Goal: Task Accomplishment & Management: Manage account settings

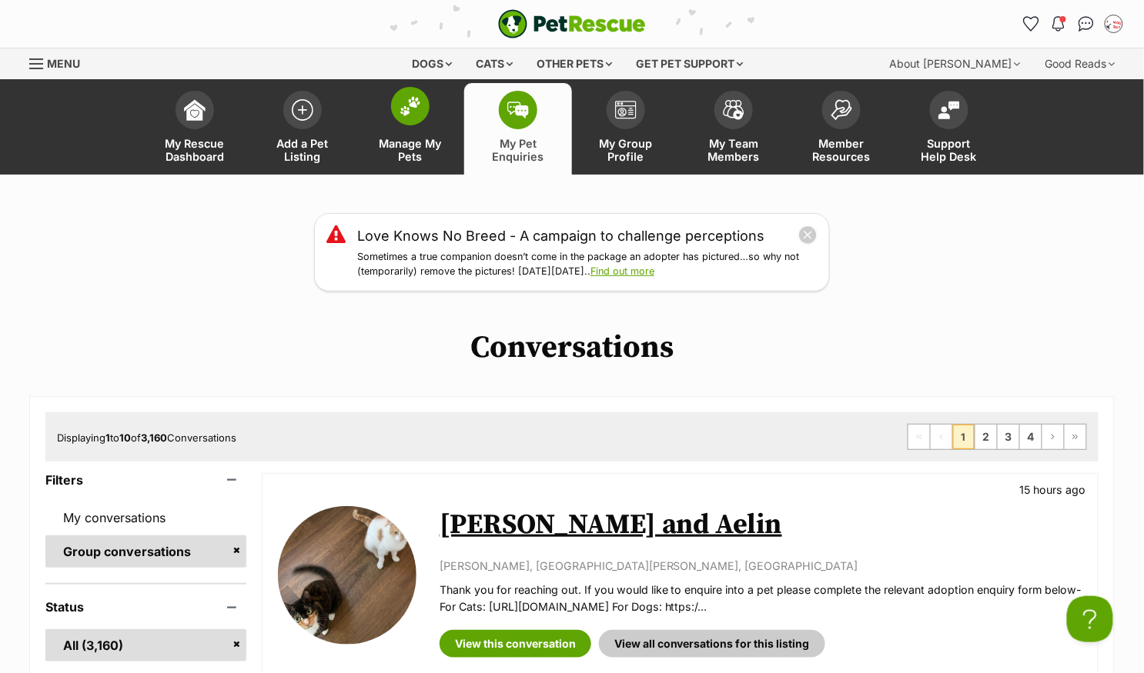
click at [398, 106] on span at bounding box center [410, 106] width 38 height 38
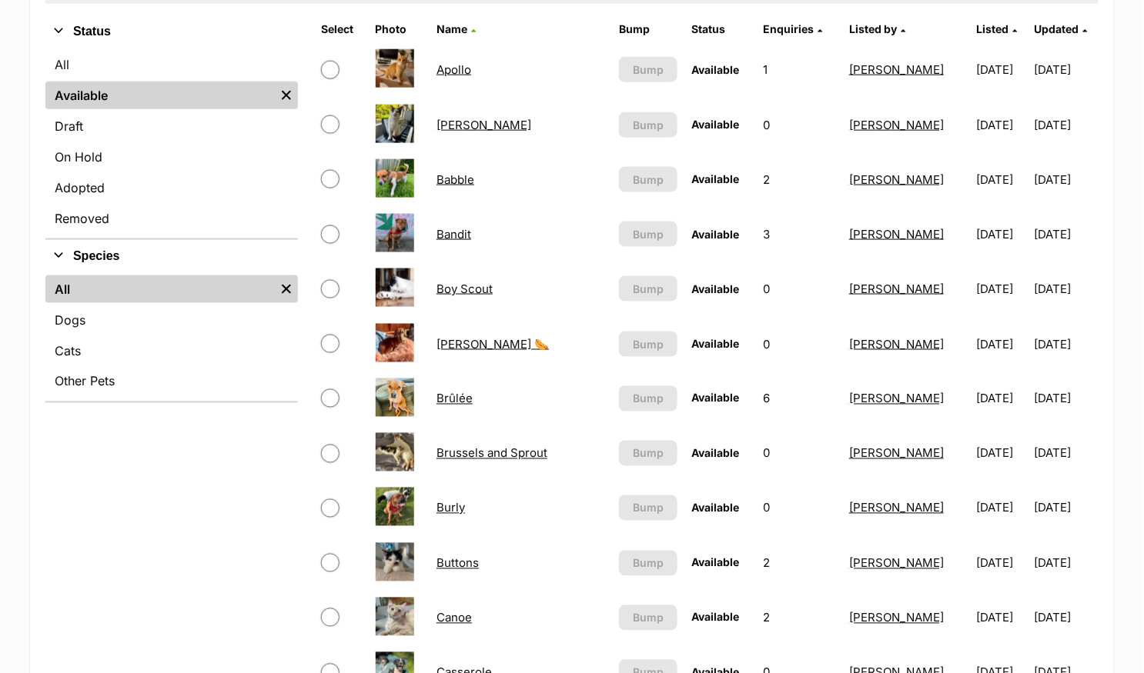
scroll to position [526, 0]
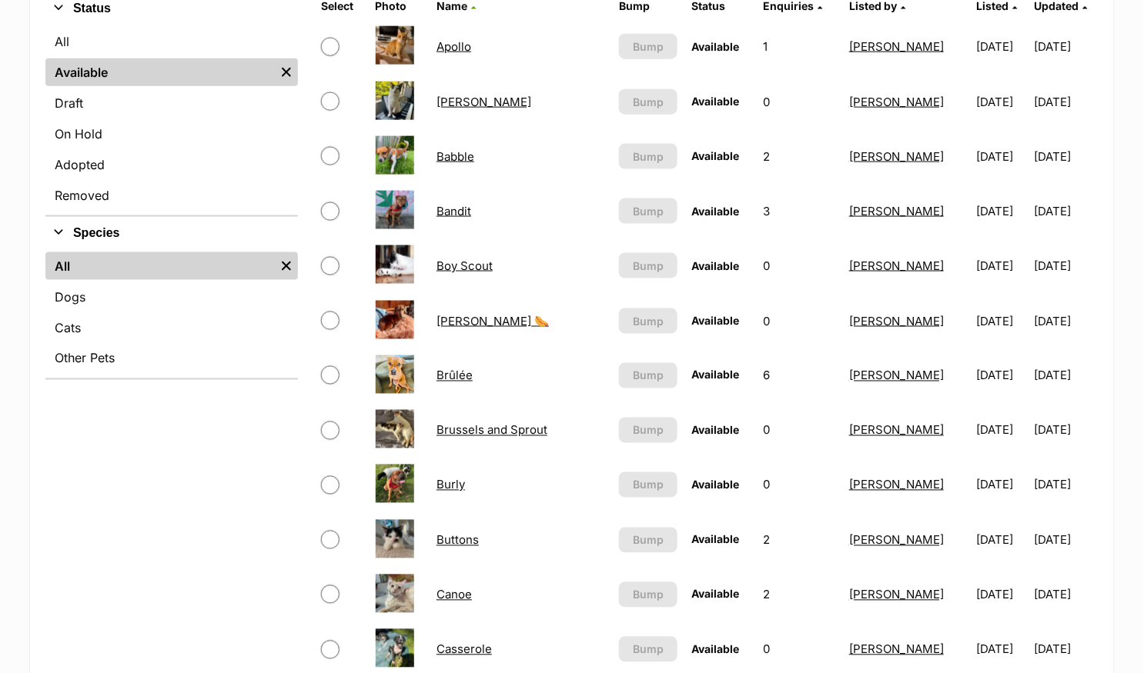
click at [467, 536] on link "Buttons" at bounding box center [457, 540] width 42 height 15
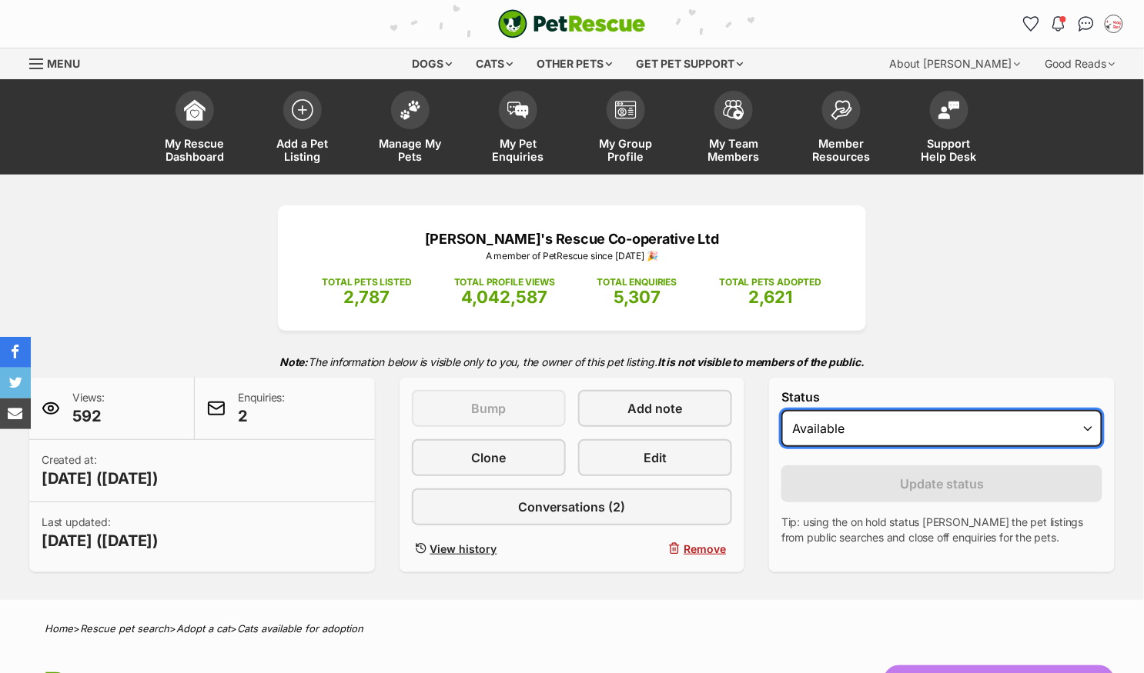
click at [824, 438] on select "Draft - not available as listing has enquires Available On hold Adopted" at bounding box center [941, 428] width 321 height 37
select select "on_hold"
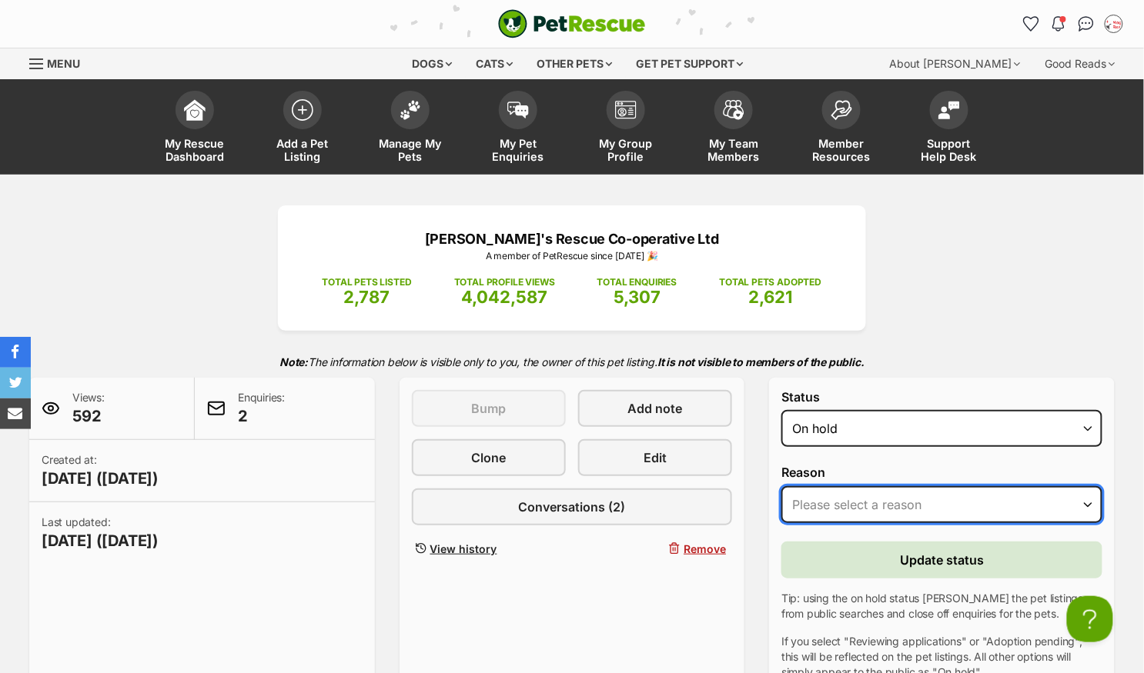
click at [830, 499] on select "Please select a reason Medical reasons Reviewing applications Adoption pending …" at bounding box center [941, 504] width 321 height 37
select select "reviewing_applications"
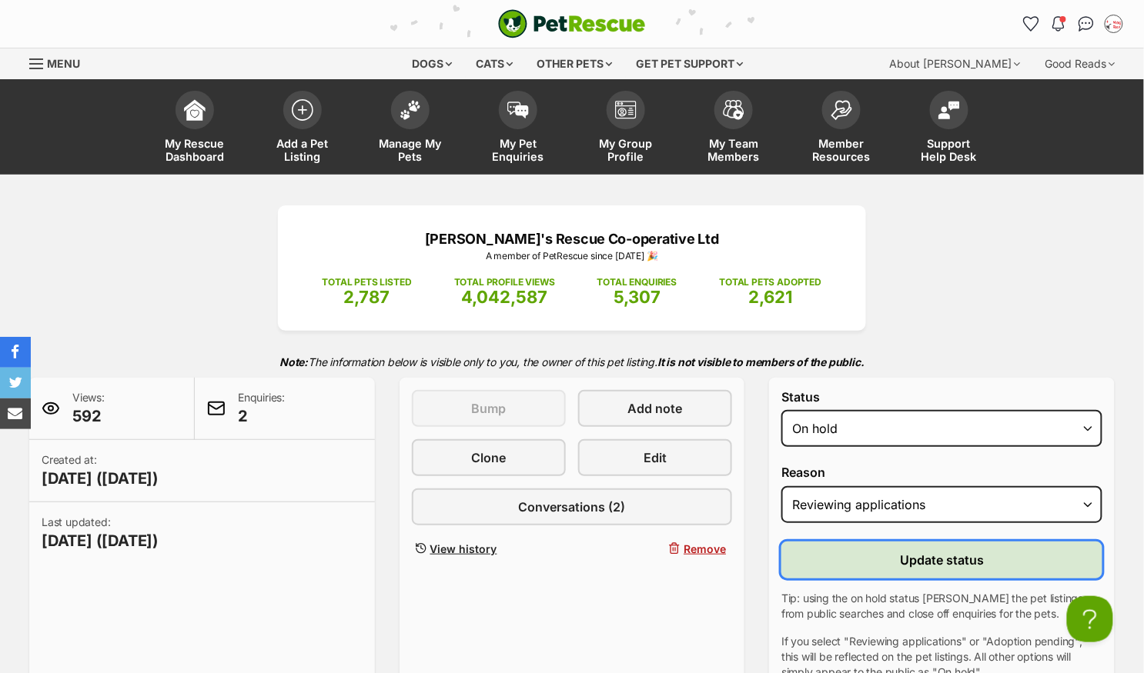
click at [824, 555] on button "Update status" at bounding box center [941, 560] width 321 height 37
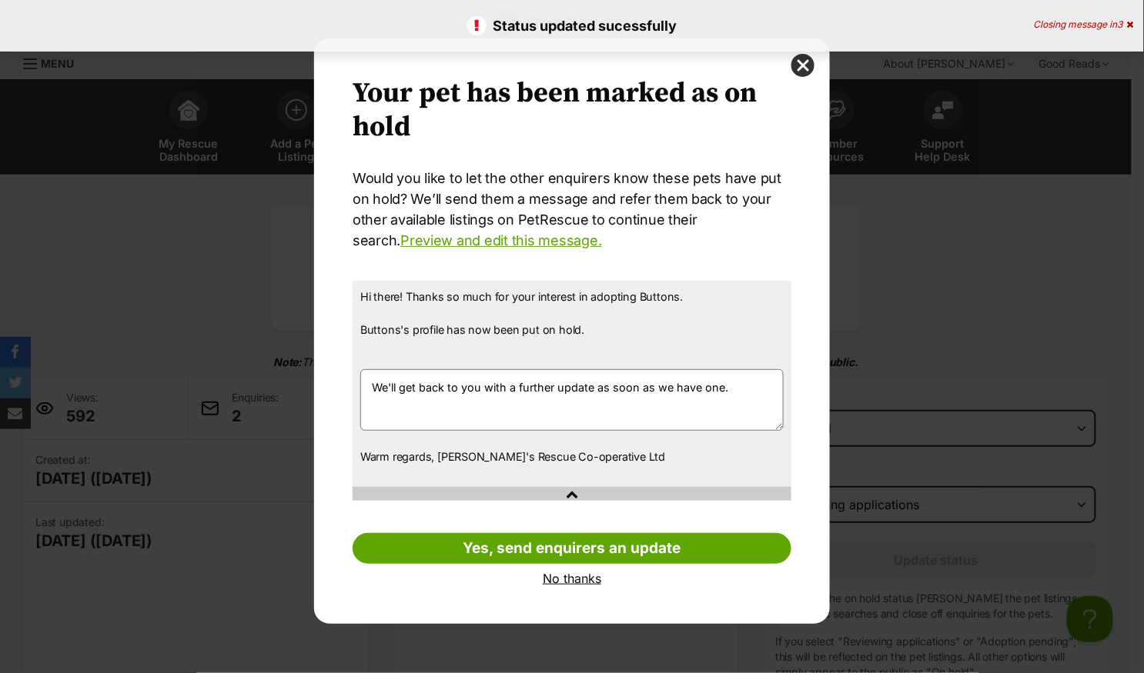
click at [584, 581] on link "No thanks" at bounding box center [572, 579] width 439 height 14
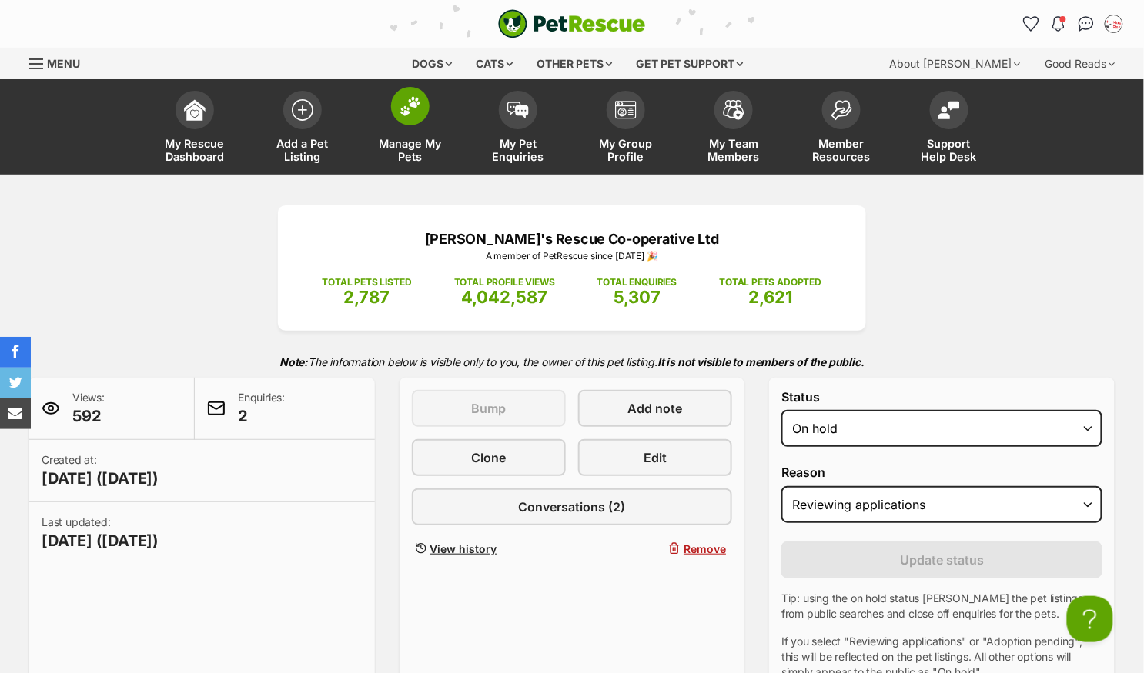
click at [409, 108] on img at bounding box center [410, 106] width 22 height 20
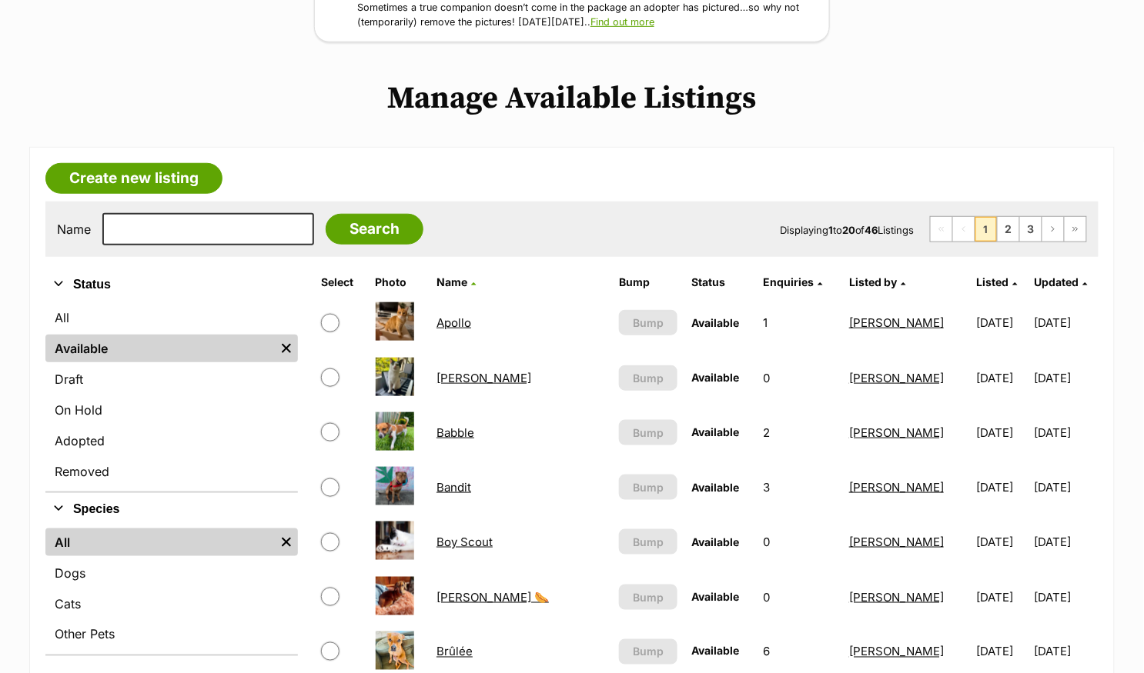
scroll to position [282, 0]
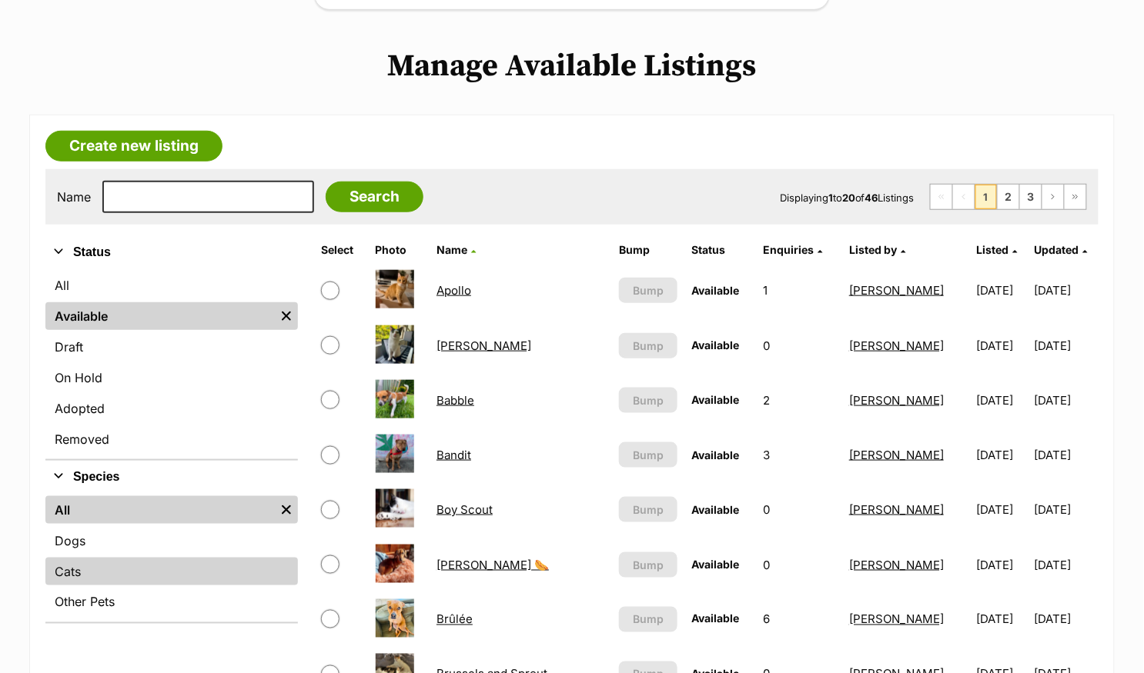
click at [82, 563] on link "Cats" at bounding box center [171, 572] width 252 height 28
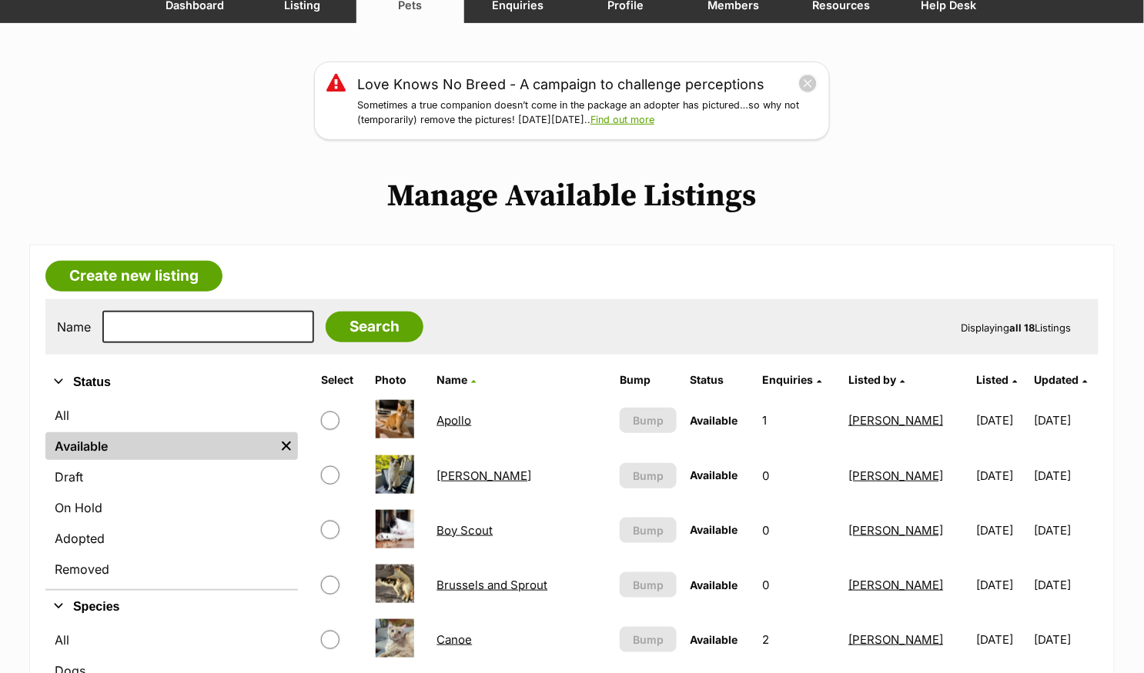
scroll to position [212, 0]
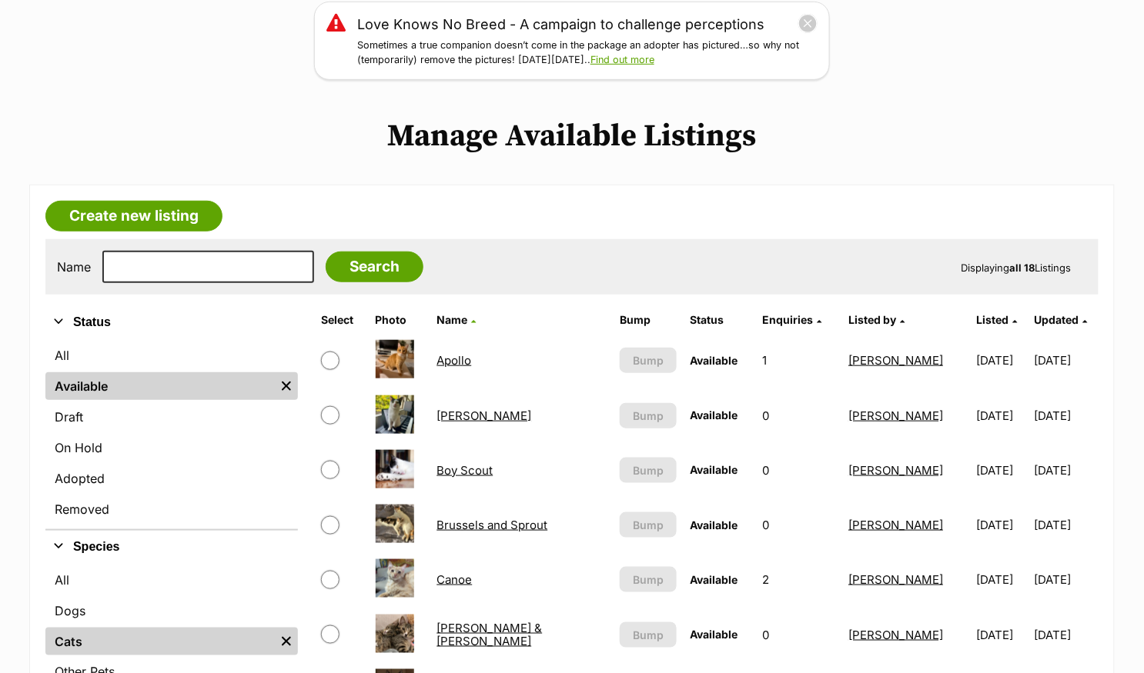
click at [482, 409] on link "[PERSON_NAME]" at bounding box center [483, 416] width 95 height 15
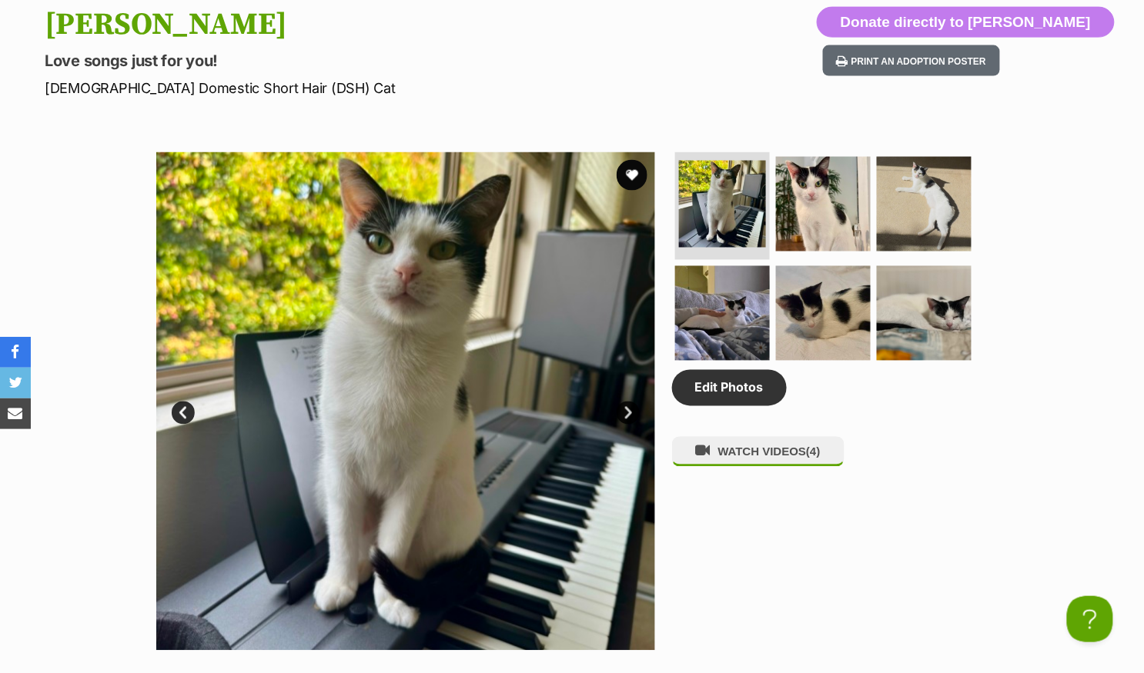
scroll to position [663, 0]
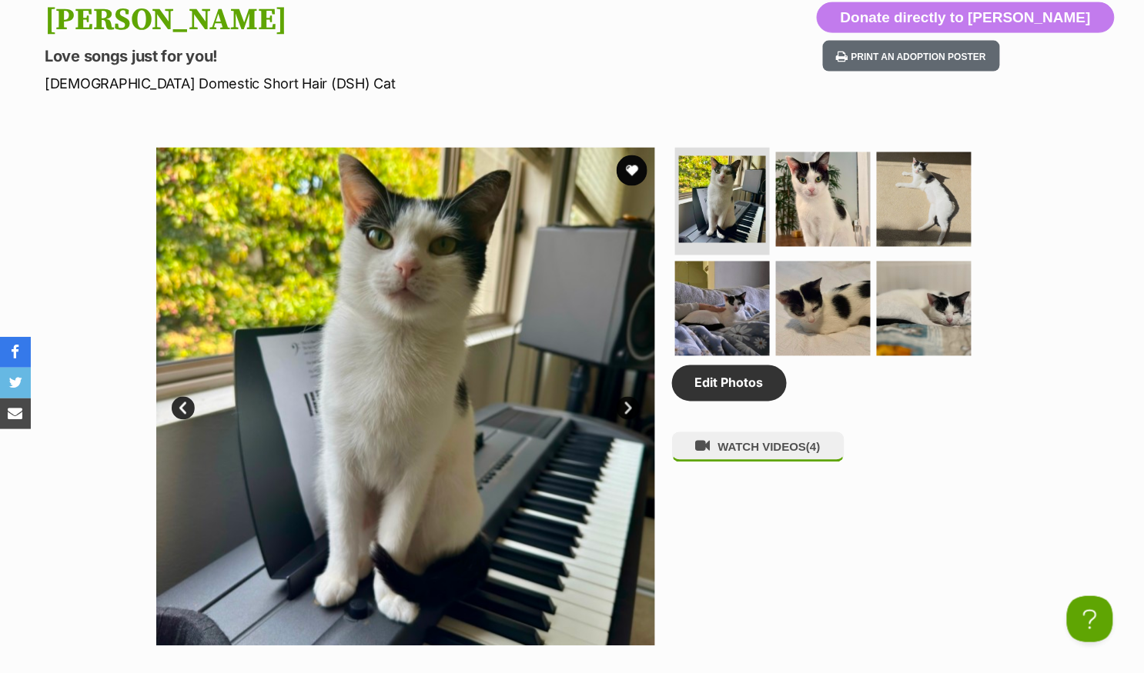
click at [627, 406] on link "Next" at bounding box center [628, 408] width 23 height 23
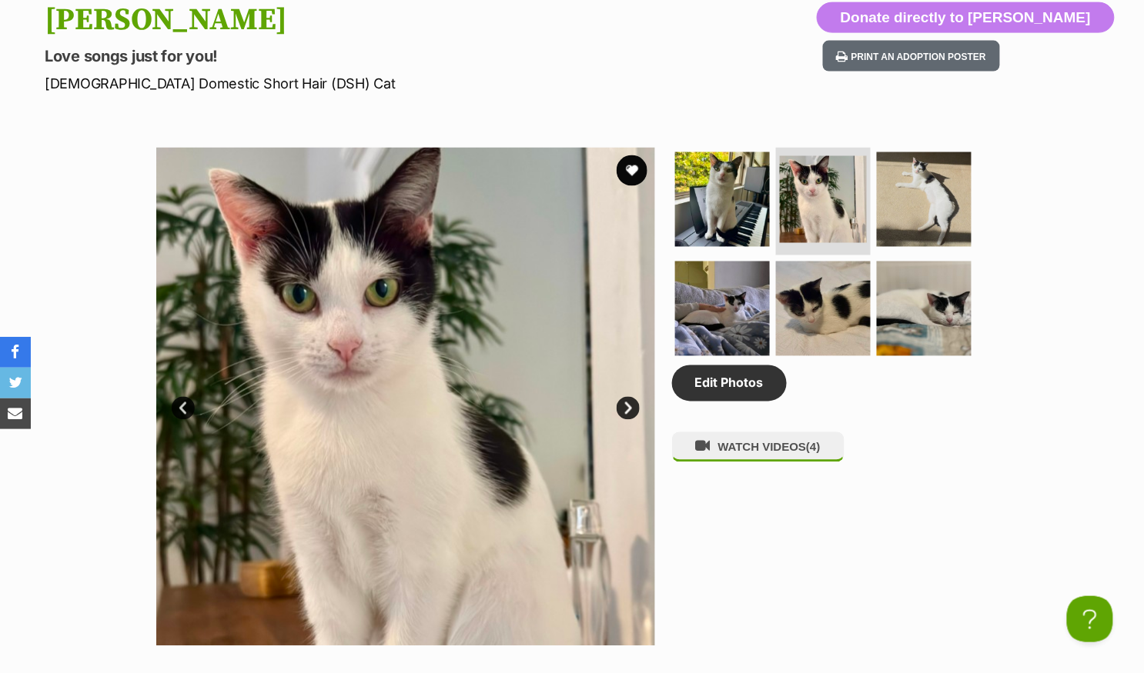
click at [627, 406] on link "Next" at bounding box center [628, 408] width 23 height 23
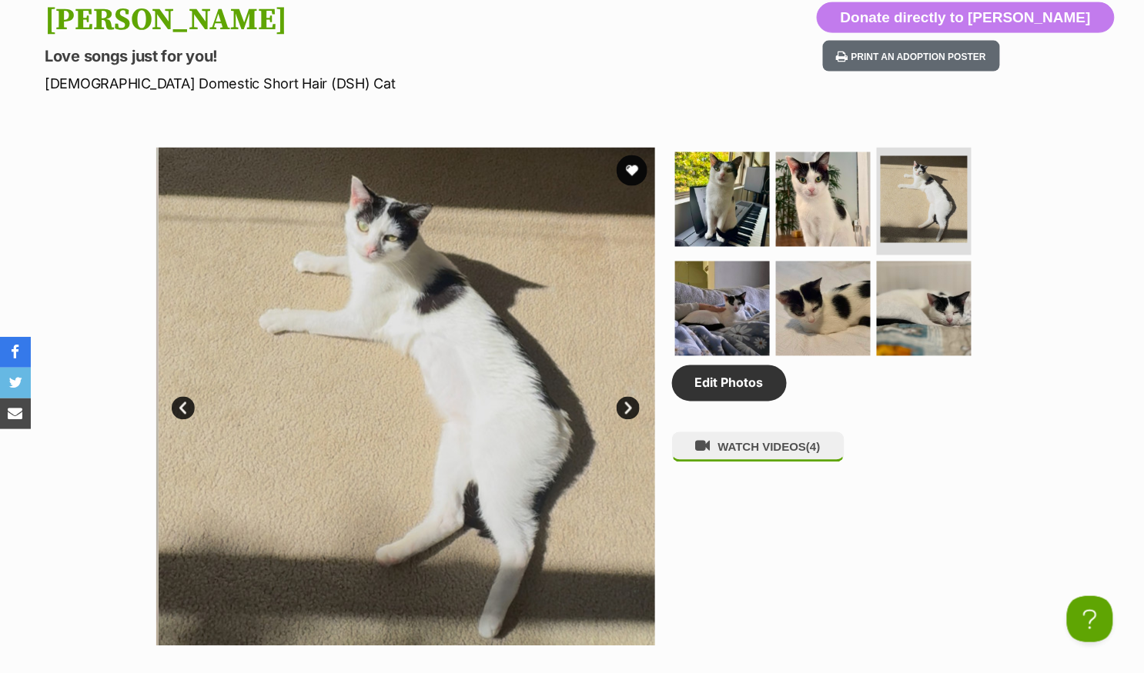
scroll to position [0, 0]
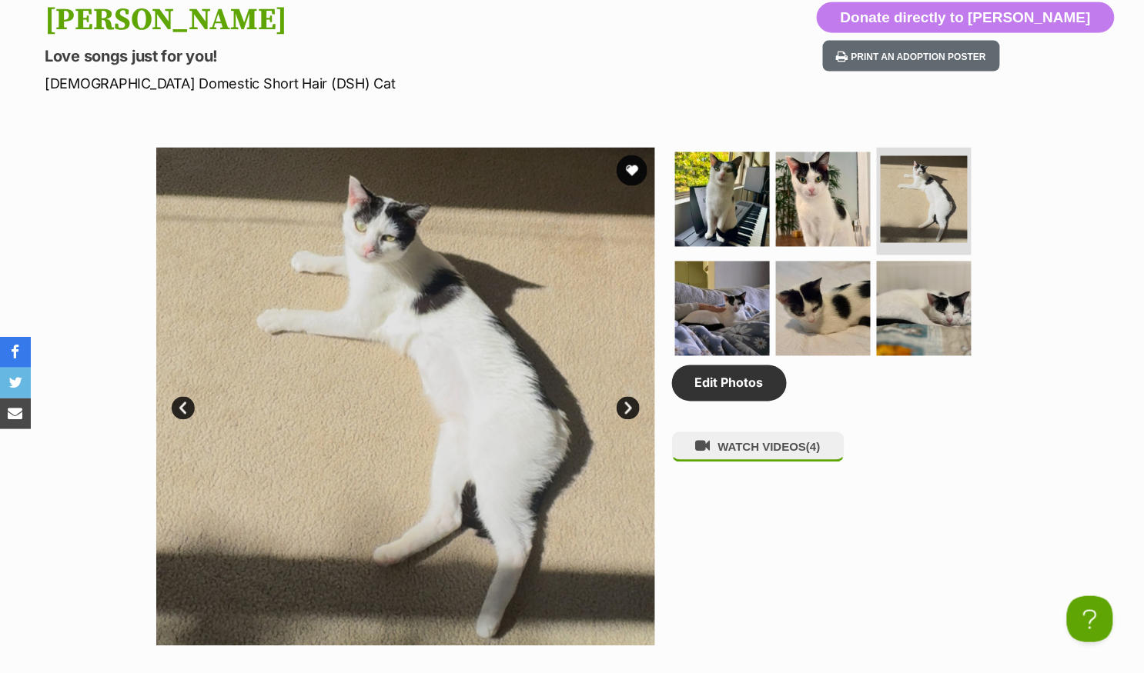
click at [627, 406] on link "Next" at bounding box center [628, 408] width 23 height 23
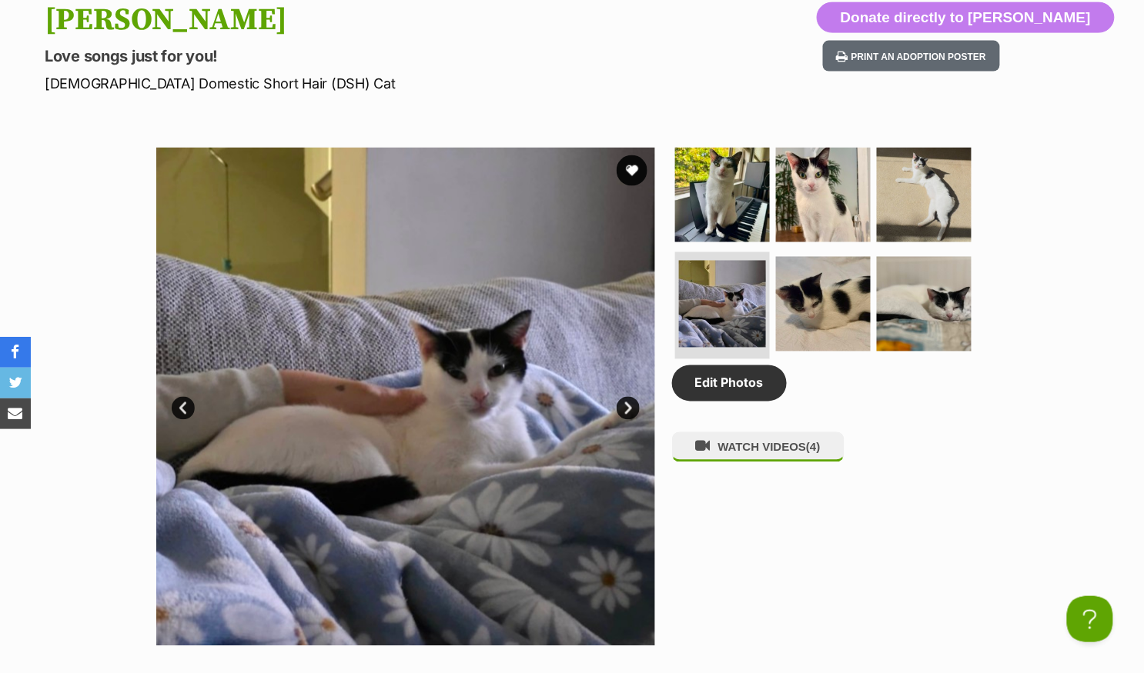
click at [627, 406] on link "Next" at bounding box center [628, 408] width 23 height 23
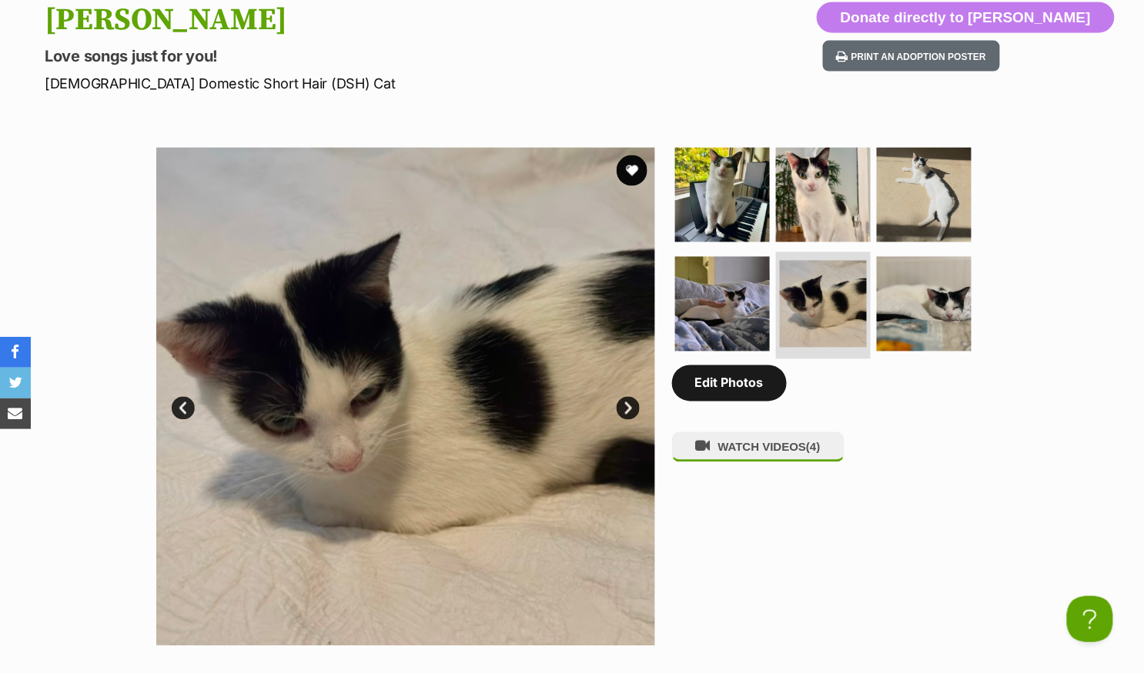
click at [713, 397] on link "Edit Photos" at bounding box center [729, 383] width 115 height 35
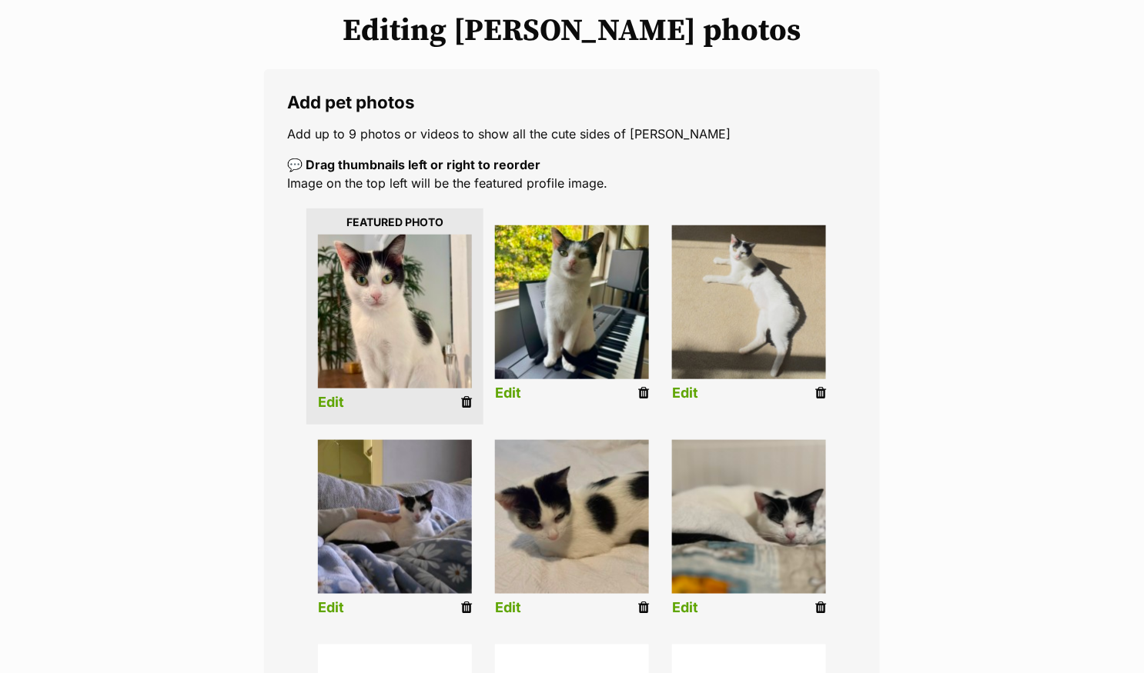
scroll to position [589, 0]
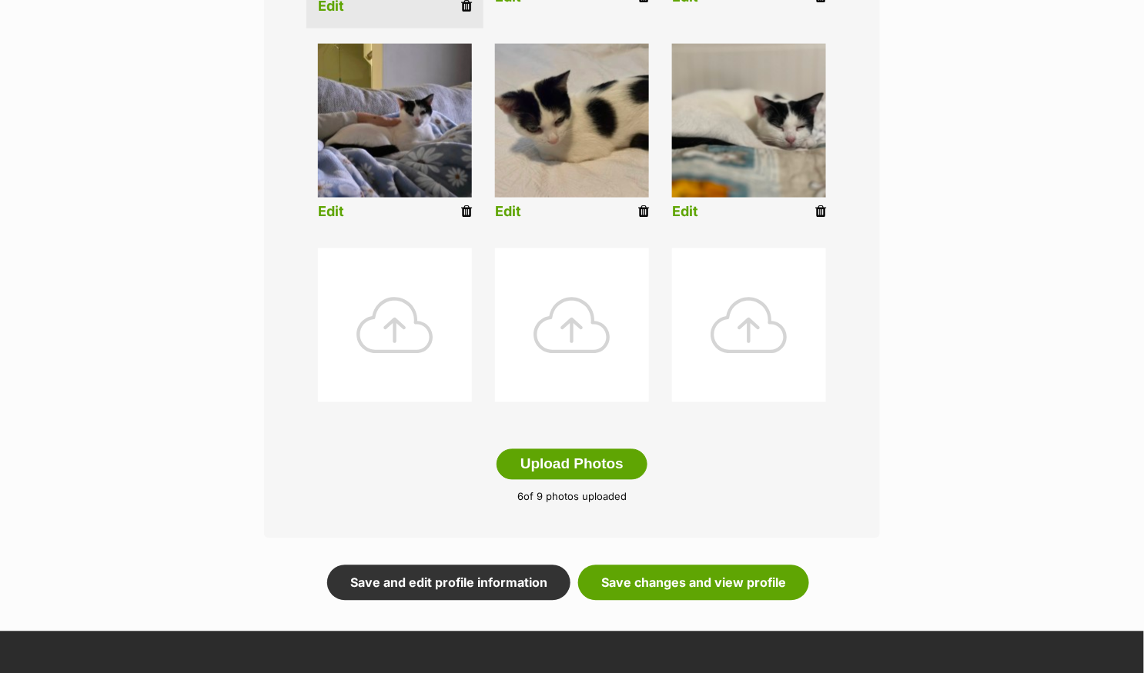
click at [677, 560] on form "Add pet photos Add up to 9 photos or videos to show all the cute sides of [PERS…" at bounding box center [572, 137] width 616 height 928
click at [677, 576] on link "Save changes and view profile" at bounding box center [693, 583] width 231 height 35
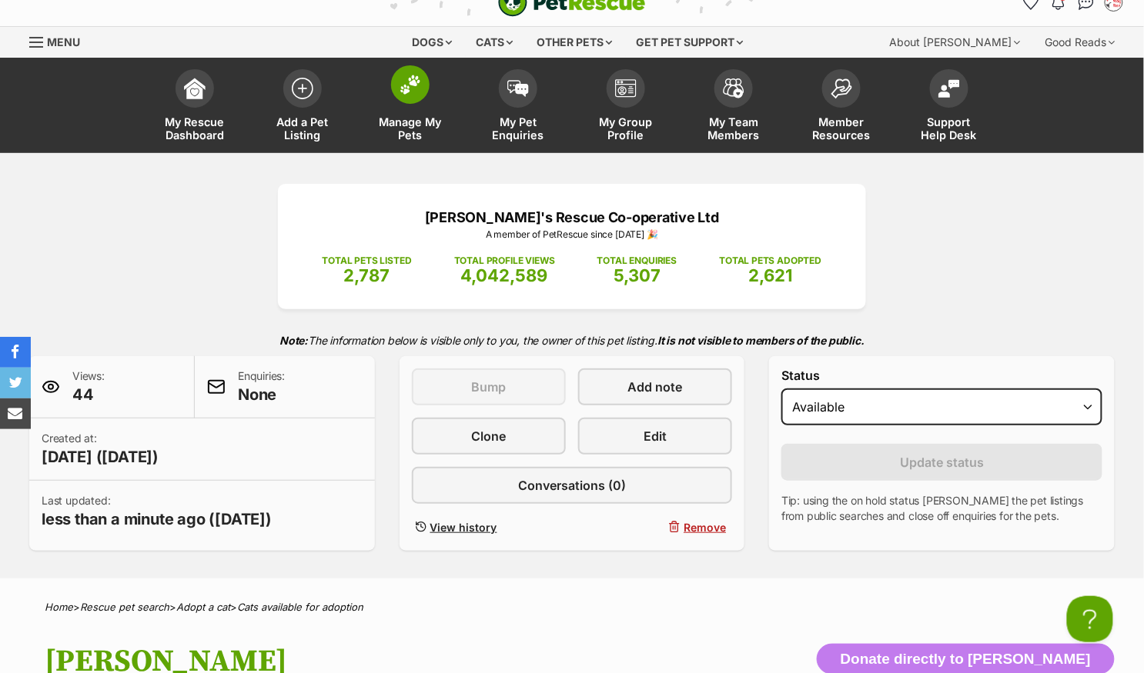
click at [413, 85] on img at bounding box center [410, 85] width 22 height 20
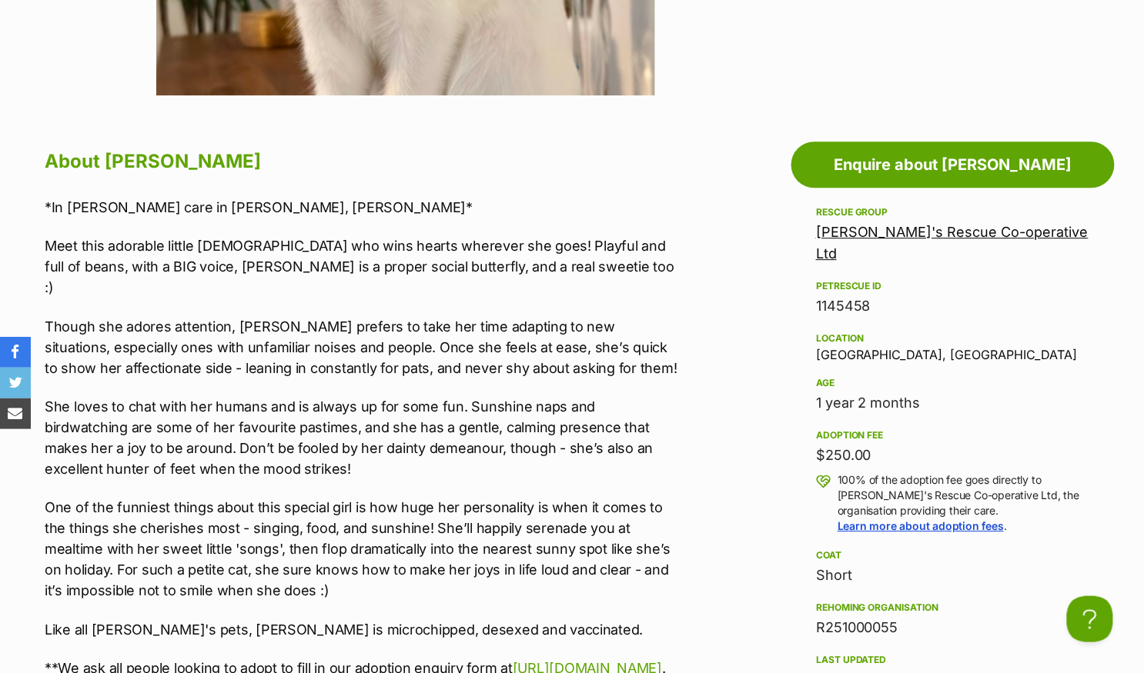
scroll to position [1262, 0]
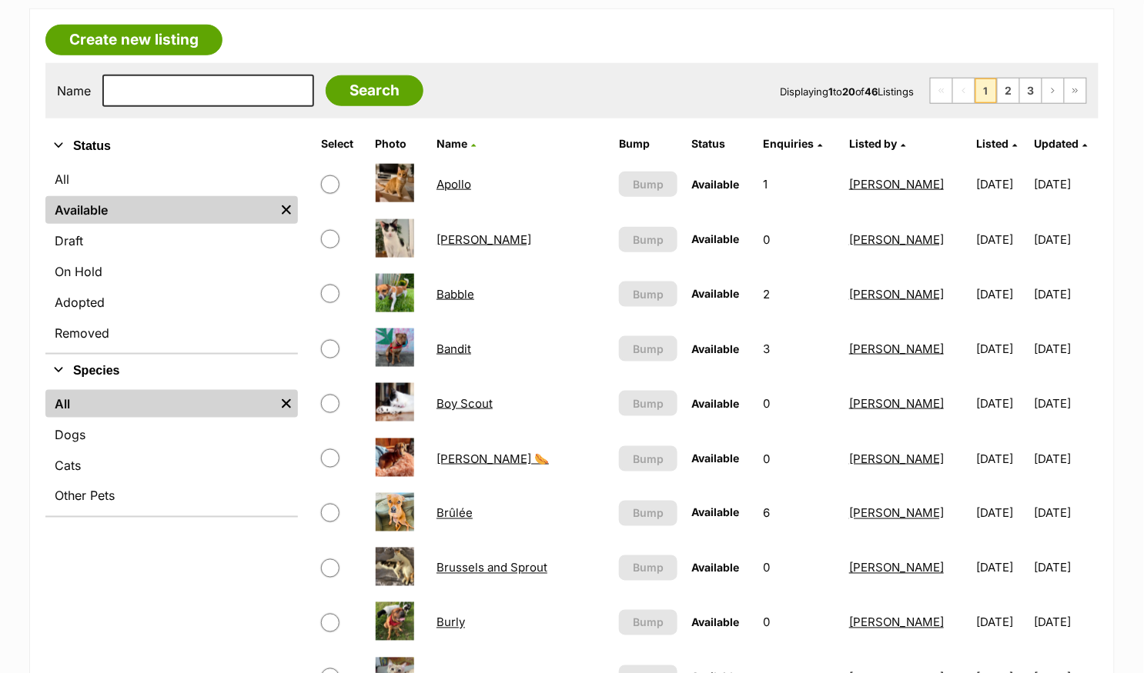
scroll to position [618, 0]
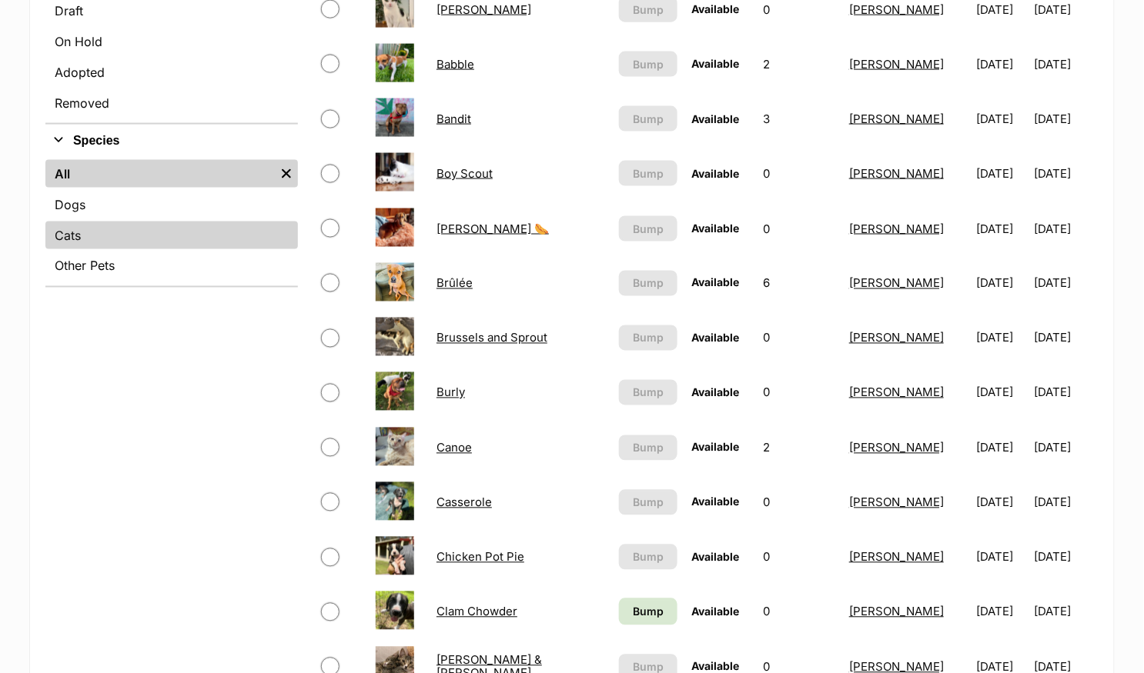
click at [153, 243] on link "Cats" at bounding box center [171, 236] width 252 height 28
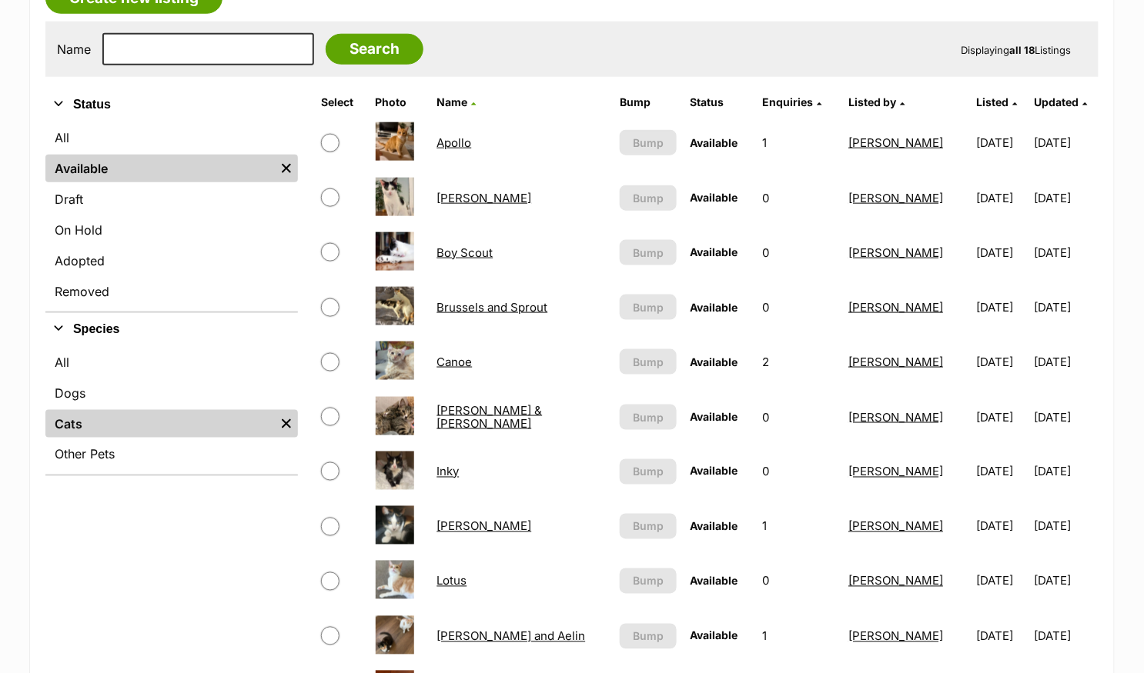
scroll to position [426, 0]
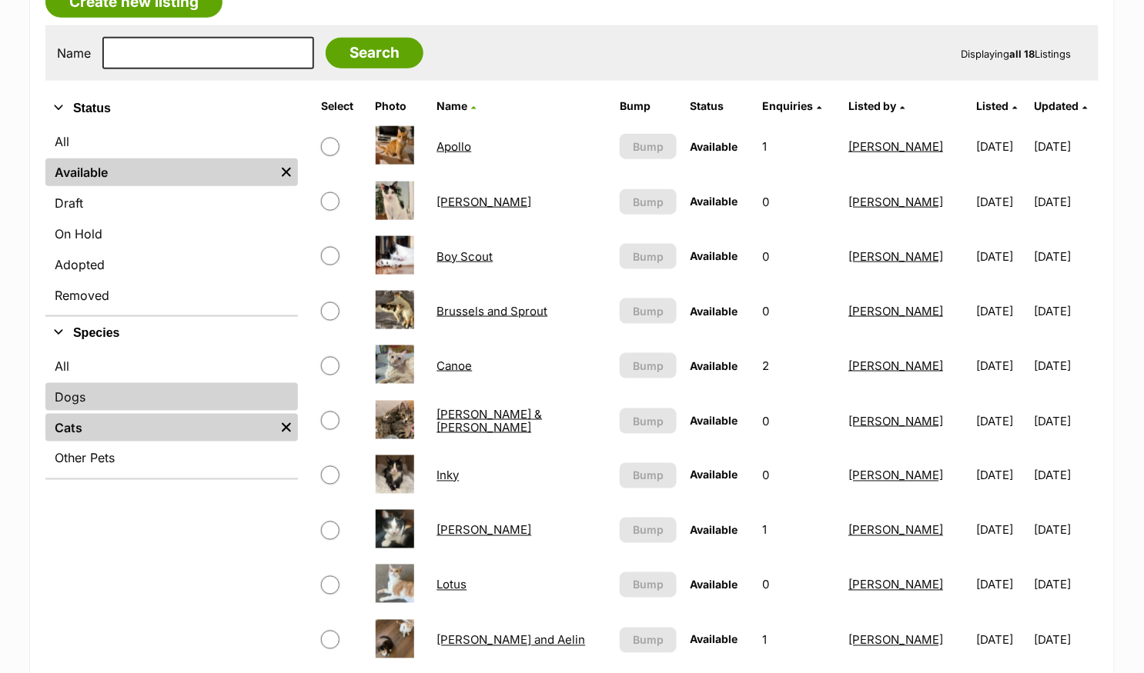
click at [68, 392] on link "Dogs" at bounding box center [171, 397] width 252 height 28
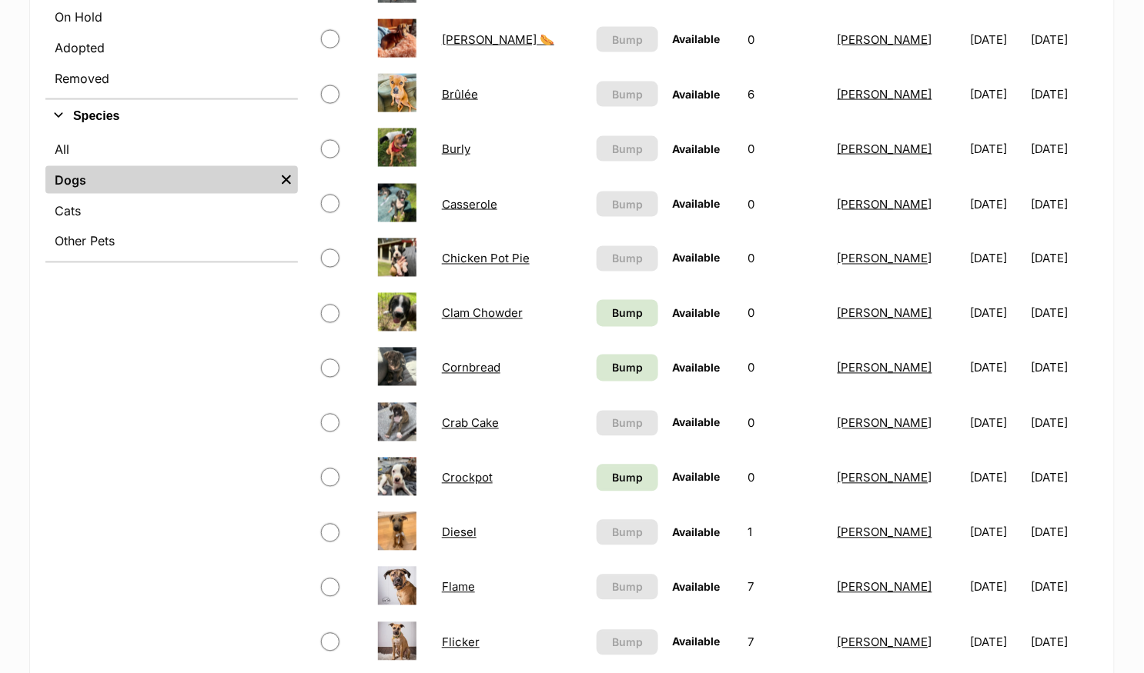
scroll to position [903, 0]
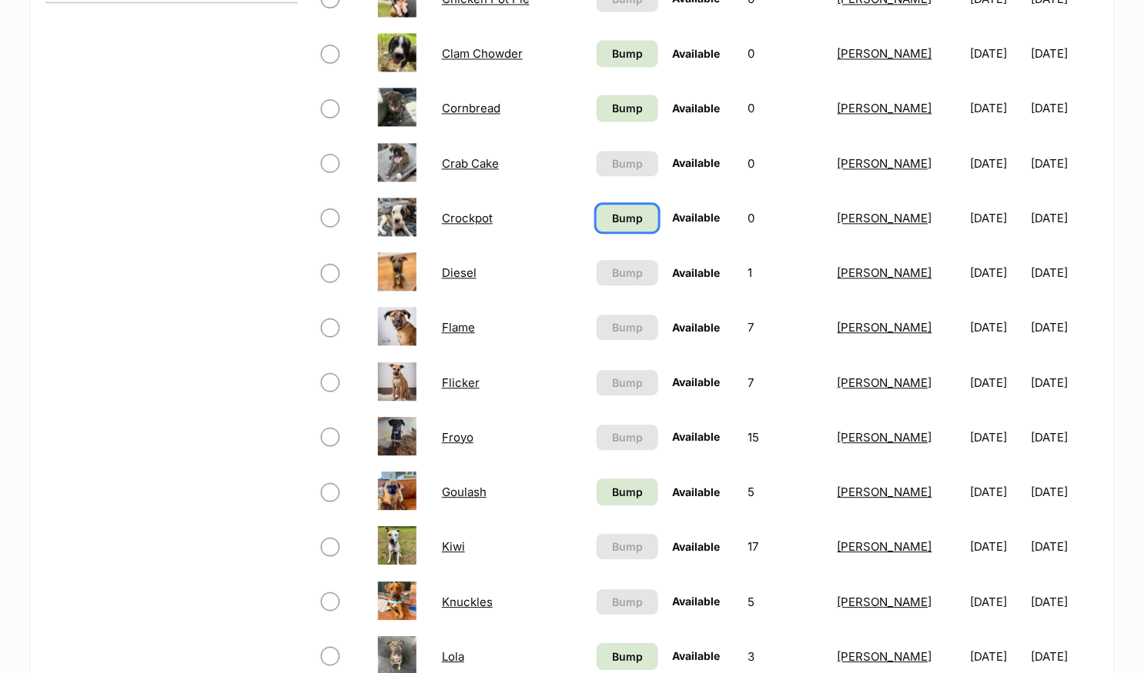
click at [612, 210] on span "Bump" at bounding box center [627, 218] width 31 height 16
click at [612, 106] on span "Bump" at bounding box center [627, 108] width 31 height 16
click at [612, 45] on span "Bump" at bounding box center [627, 53] width 31 height 16
click at [612, 484] on span "Bump" at bounding box center [627, 492] width 31 height 16
click at [612, 216] on span "Bump" at bounding box center [627, 218] width 31 height 16
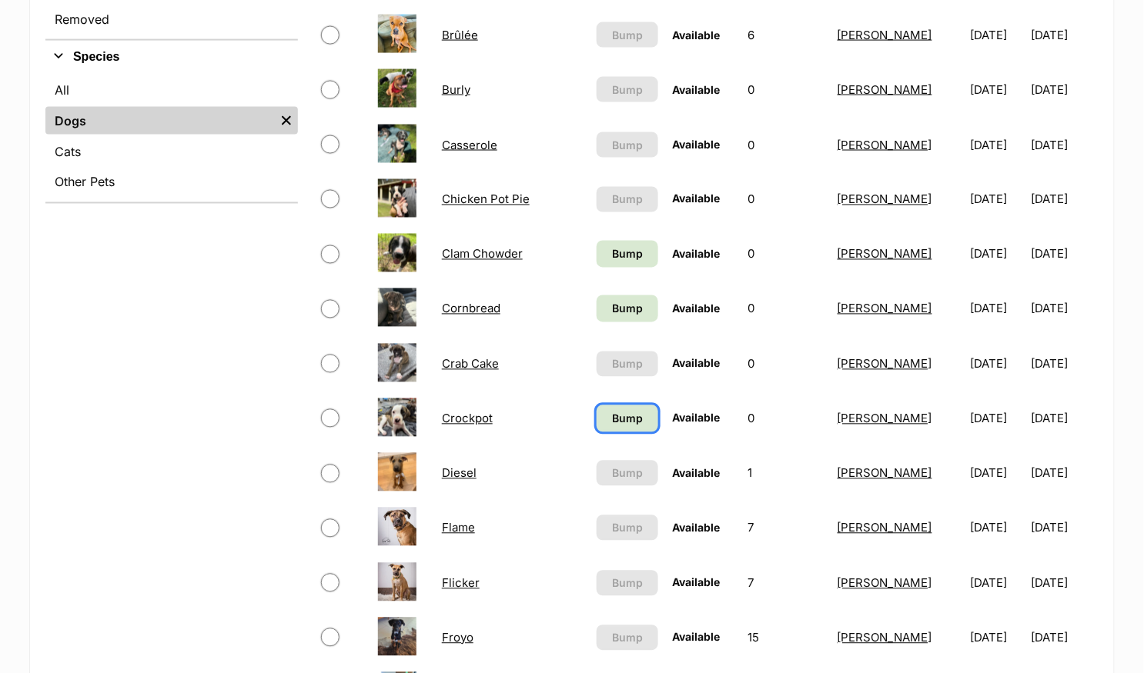
scroll to position [503, 0]
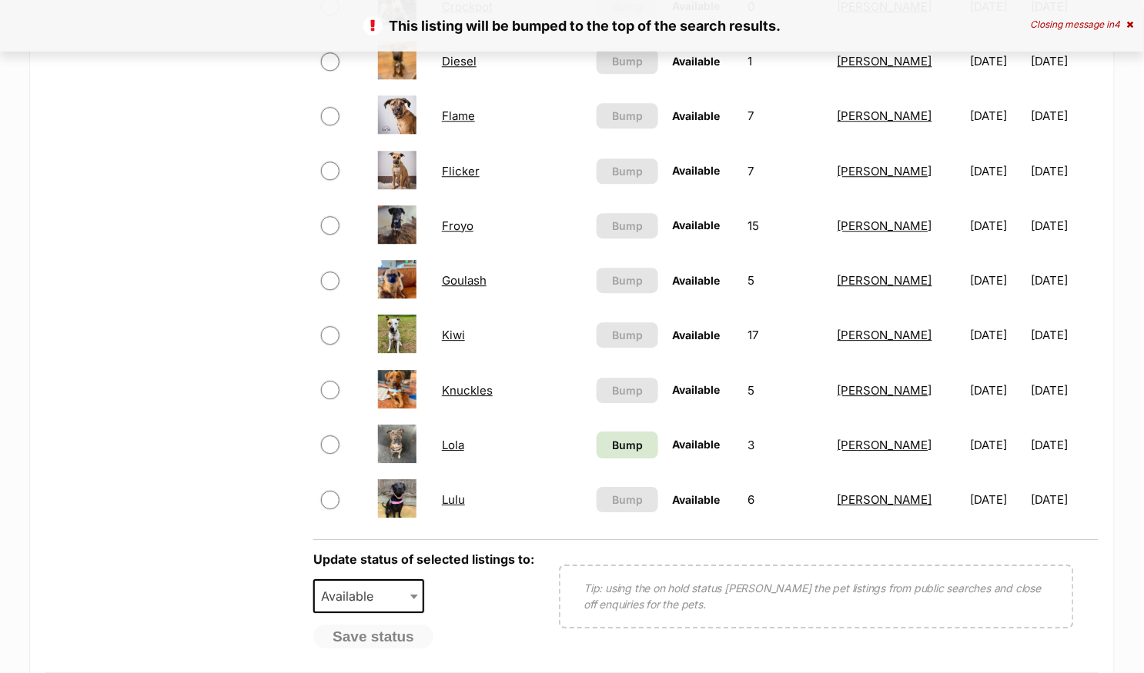
scroll to position [1118, 0]
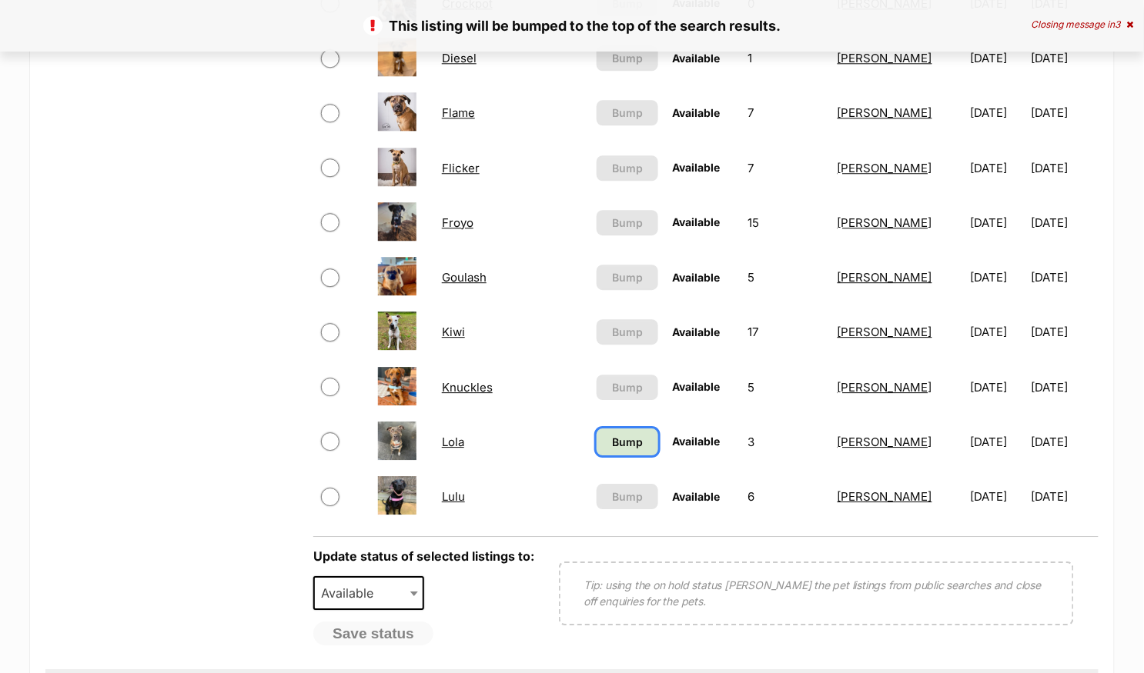
click at [612, 440] on span "Bump" at bounding box center [627, 442] width 31 height 16
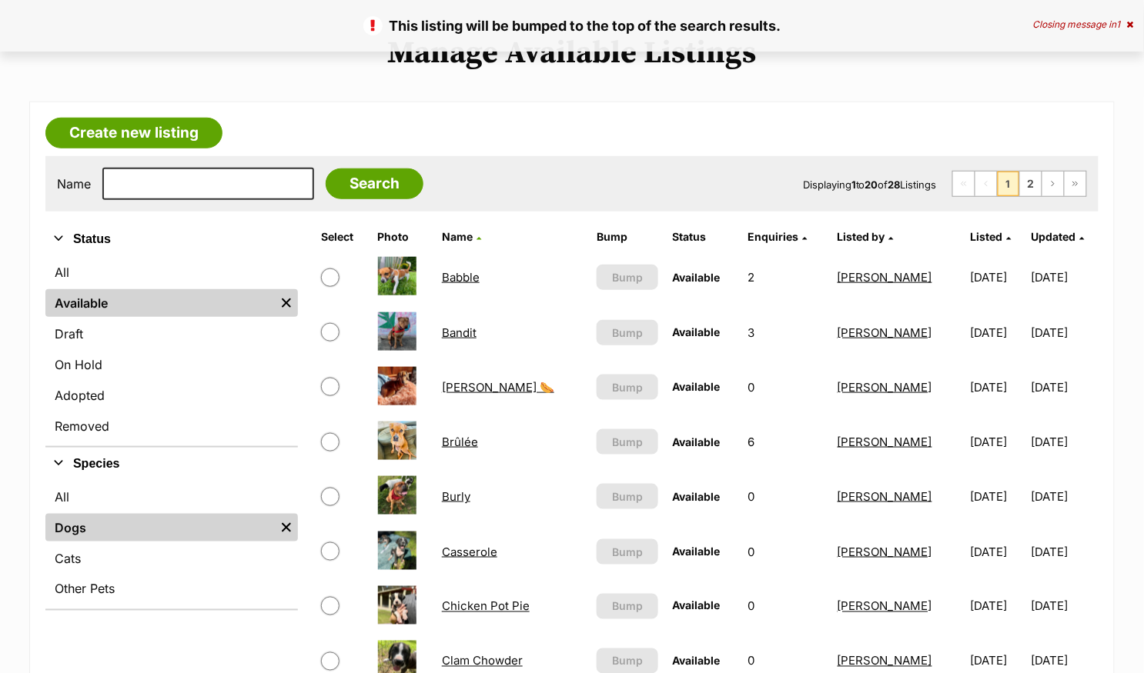
scroll to position [278, 0]
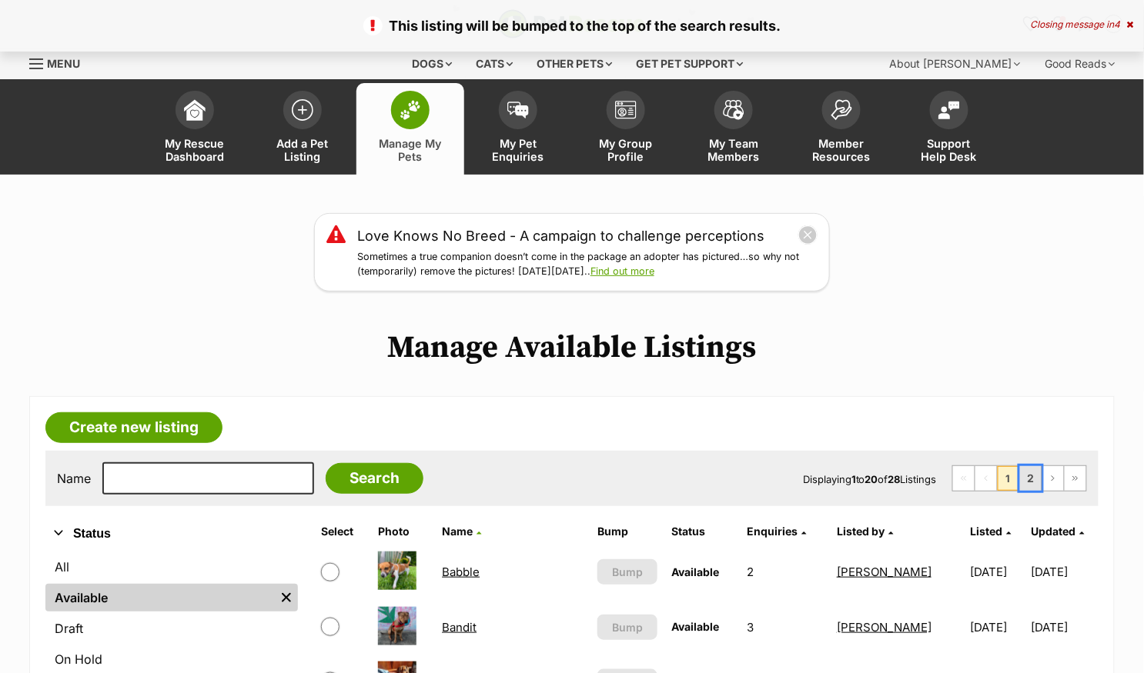
click at [1031, 466] on link "2" at bounding box center [1031, 478] width 22 height 25
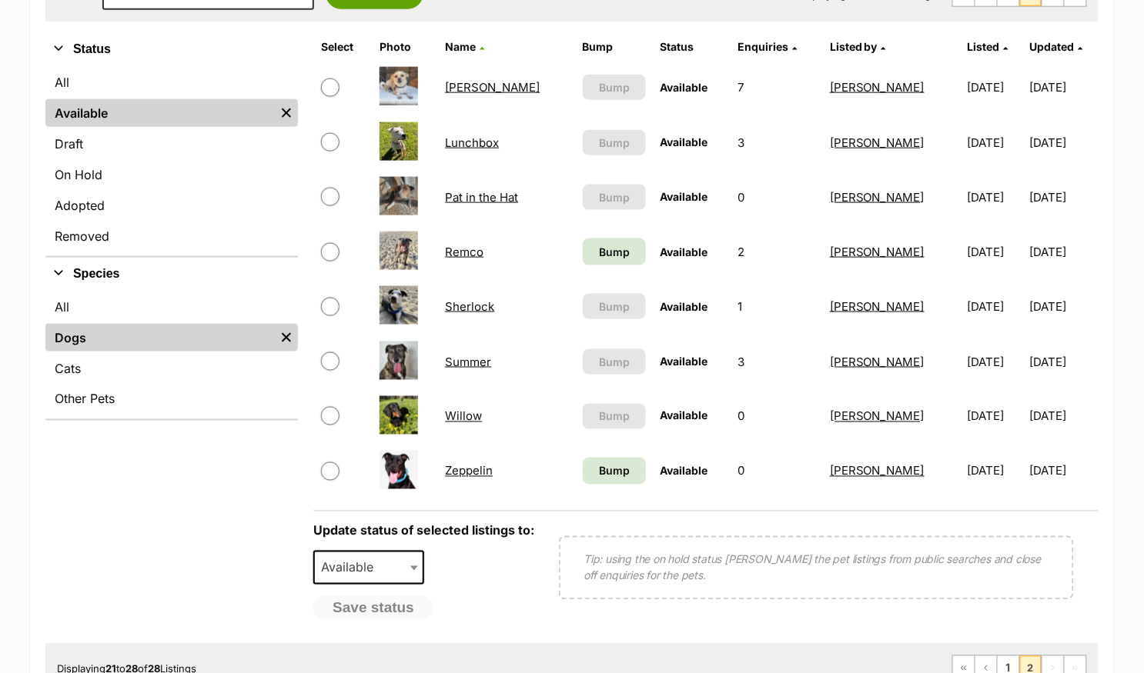
scroll to position [490, 0]
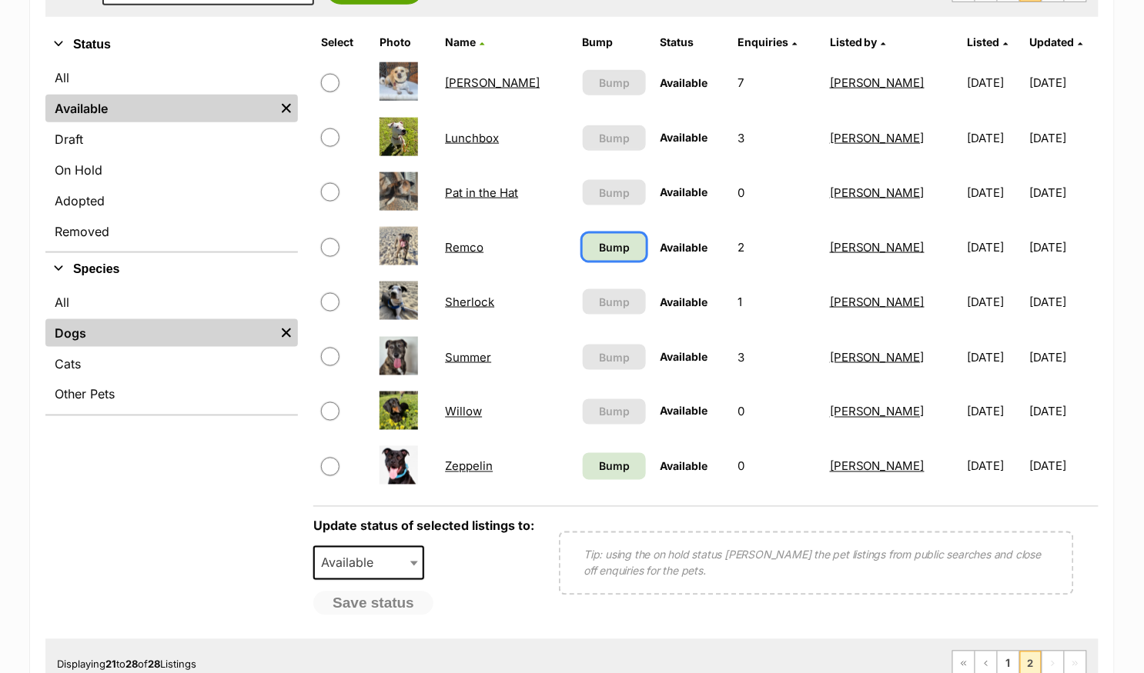
click at [599, 242] on span "Bump" at bounding box center [614, 247] width 31 height 16
click at [599, 460] on span "Bump" at bounding box center [614, 467] width 31 height 16
